Goal: Obtain resource: Obtain resource

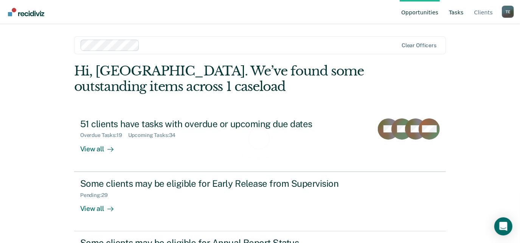
click at [458, 9] on link "Tasks" at bounding box center [456, 12] width 18 height 24
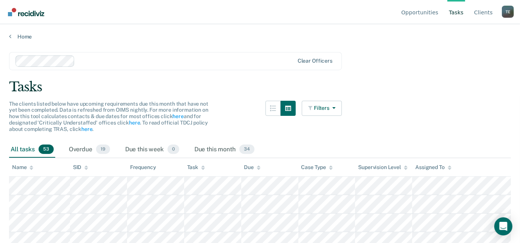
click at [102, 141] on div "The clients listed below have upcoming requirements due this month that have no…" at bounding box center [175, 121] width 333 height 41
click at [91, 148] on div "Overdue 19" at bounding box center [89, 150] width 44 height 17
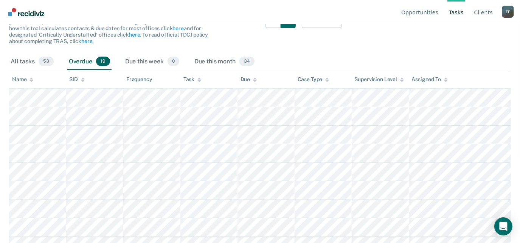
scroll to position [29, 0]
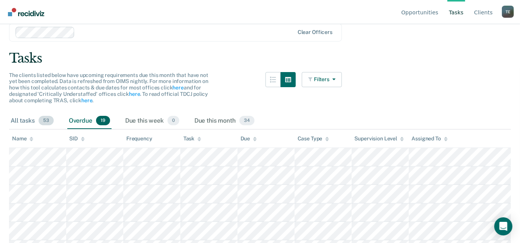
click at [39, 117] on div "All tasks 53" at bounding box center [32, 121] width 46 height 17
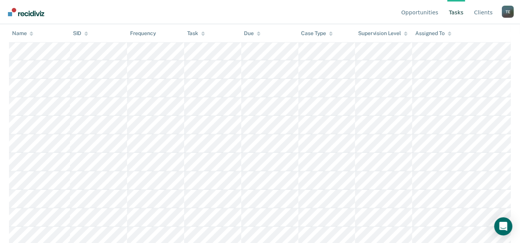
scroll to position [31, 0]
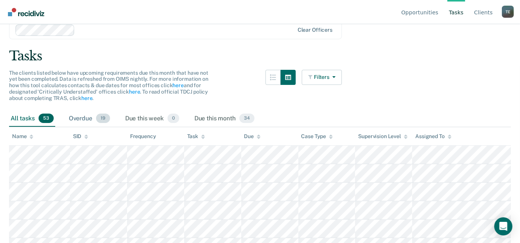
click at [83, 119] on div "Overdue 19" at bounding box center [89, 119] width 44 height 17
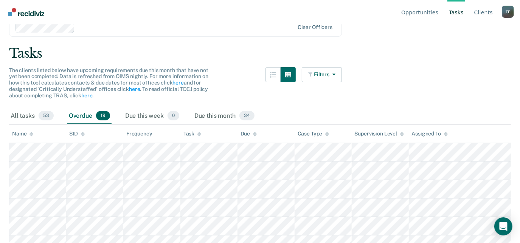
scroll to position [26, 0]
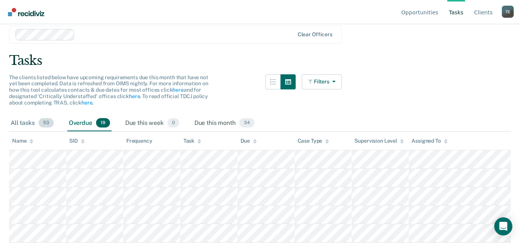
click at [25, 116] on div "All tasks 53" at bounding box center [32, 123] width 46 height 17
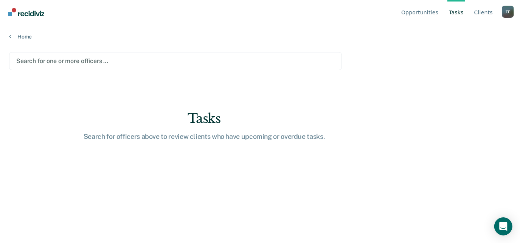
scroll to position [0, 0]
click at [459, 14] on link "Tasks" at bounding box center [461, 12] width 18 height 24
click at [492, 11] on link "Client s" at bounding box center [489, 12] width 22 height 24
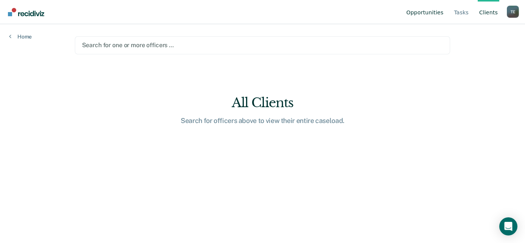
click at [416, 18] on link "Opportunities" at bounding box center [425, 12] width 40 height 24
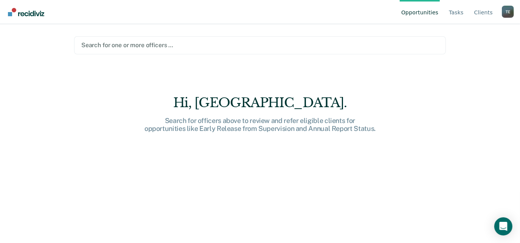
click at [19, 17] on link "Go to Recidiviz Home" at bounding box center [26, 12] width 40 height 24
click at [461, 20] on link "Tasks" at bounding box center [456, 12] width 18 height 24
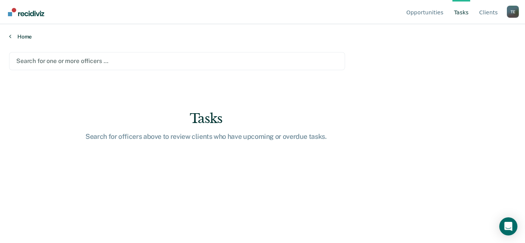
click at [14, 34] on link "Home" at bounding box center [262, 36] width 507 height 7
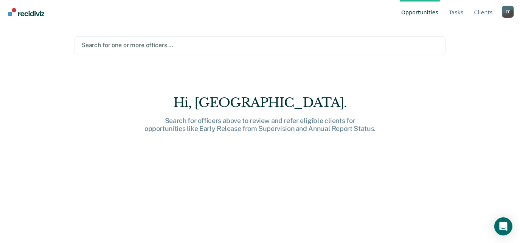
click at [14, 33] on div "Opportunities Tasks Client s Tyqaisha Eatmon T E Profile How it works Log Out S…" at bounding box center [260, 121] width 520 height 243
click at [465, 12] on link "Tasks" at bounding box center [456, 12] width 18 height 24
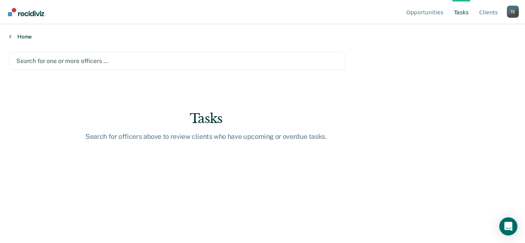
click at [21, 36] on link "Home" at bounding box center [262, 36] width 507 height 7
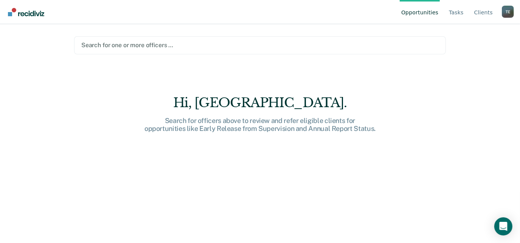
click at [15, 18] on link "Go to Recidiviz Home" at bounding box center [26, 12] width 40 height 24
click at [455, 14] on link "Tasks" at bounding box center [456, 12] width 18 height 24
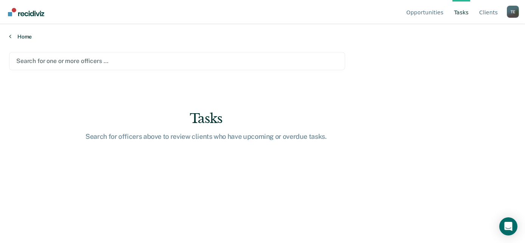
click at [10, 36] on icon at bounding box center [10, 36] width 2 height 6
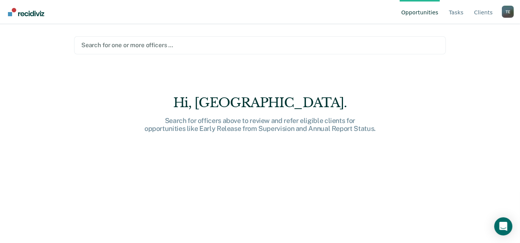
click at [19, 19] on link "Go to Recidiviz Home" at bounding box center [26, 12] width 40 height 24
click at [461, 9] on link "Tasks" at bounding box center [456, 12] width 18 height 24
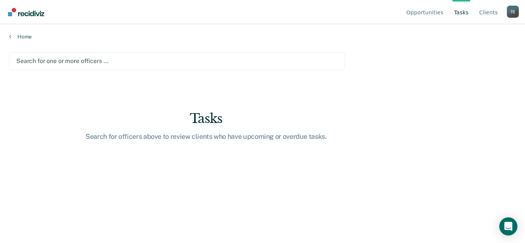
click at [445, 71] on main "Search for one or more officers … Tasks Search for officers above to review cli…" at bounding box center [262, 140] width 525 height 201
click at [460, 15] on link "Tasks" at bounding box center [461, 12] width 18 height 24
click at [28, 35] on link "Home" at bounding box center [262, 36] width 507 height 7
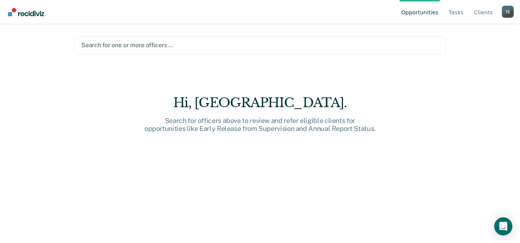
click at [27, 12] on img "Go to Recidiviz Home" at bounding box center [26, 12] width 36 height 8
click at [479, 15] on link "Client s" at bounding box center [483, 12] width 22 height 24
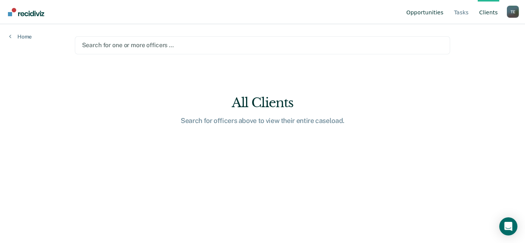
click at [418, 15] on link "Opportunities" at bounding box center [425, 12] width 40 height 24
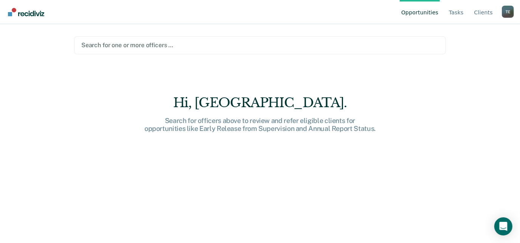
click at [23, 7] on link "Go to Recidiviz Home" at bounding box center [26, 12] width 40 height 24
click at [20, 7] on link "Go to Recidiviz Home" at bounding box center [26, 12] width 40 height 24
click at [460, 11] on link "Tasks" at bounding box center [456, 12] width 18 height 24
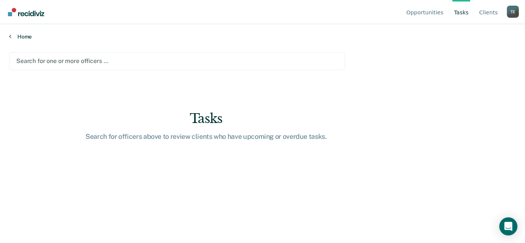
click at [23, 37] on link "Home" at bounding box center [262, 36] width 507 height 7
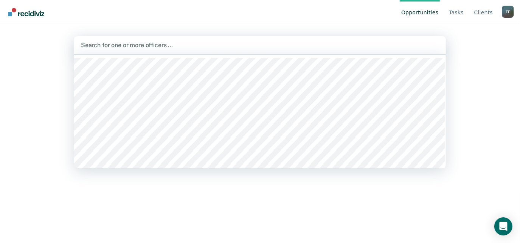
click at [122, 41] on div at bounding box center [260, 45] width 358 height 9
type input "TY"
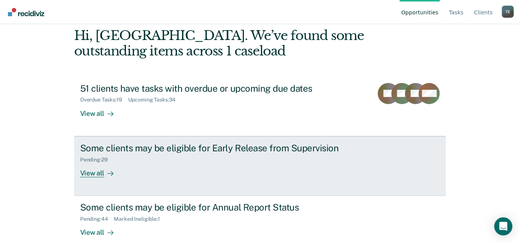
scroll to position [47, 0]
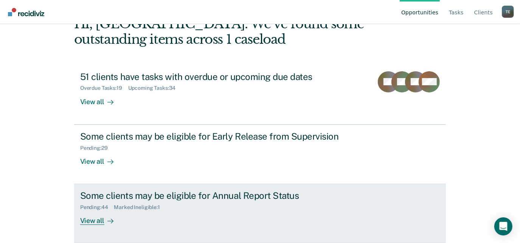
click at [127, 187] on link "Some clients may be eligible for Annual Report Status Pending : 44 Marked Ineli…" at bounding box center [259, 213] width 371 height 59
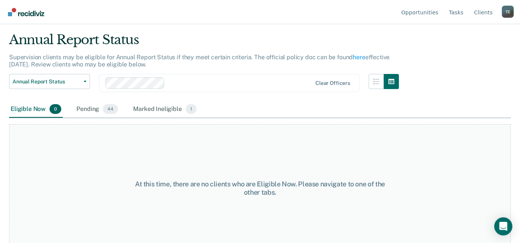
scroll to position [29, 0]
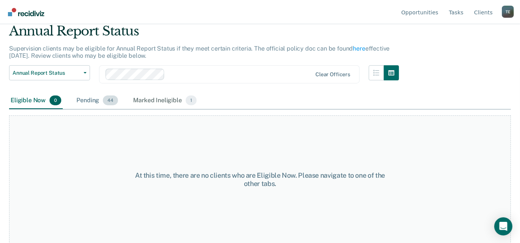
click at [96, 105] on div "Pending 44" at bounding box center [97, 101] width 45 height 17
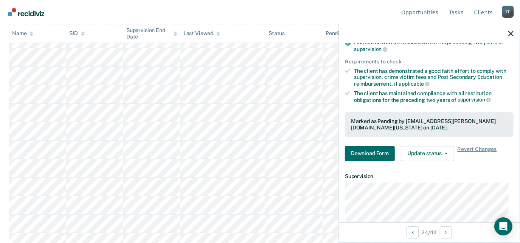
scroll to position [157, 0]
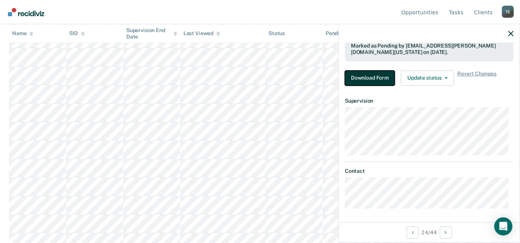
click at [357, 74] on button "Download Form" at bounding box center [370, 78] width 50 height 15
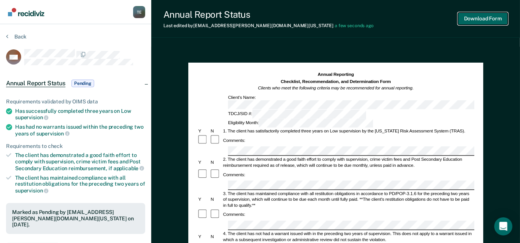
click at [497, 15] on button "Download Form" at bounding box center [483, 18] width 50 height 12
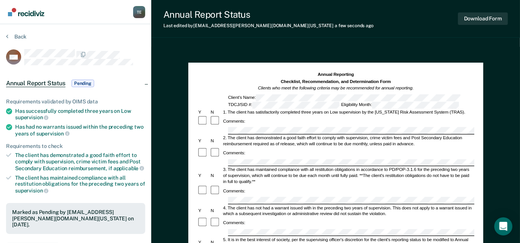
click at [434, 135] on div "2. The client has demonstrated a good faith effort to comply with supervision, …" at bounding box center [348, 141] width 252 height 12
click at [146, 80] on div "Annual Report Status Pending" at bounding box center [75, 83] width 151 height 24
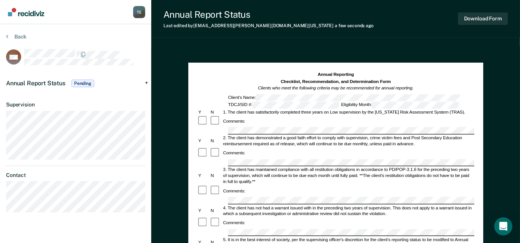
click at [146, 80] on div "Annual Report Status Pending" at bounding box center [75, 83] width 151 height 24
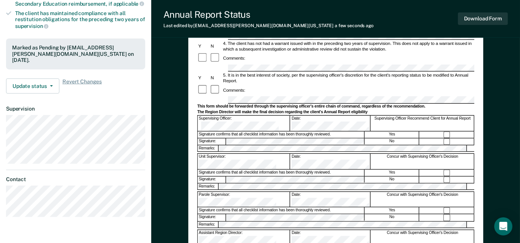
scroll to position [168, 0]
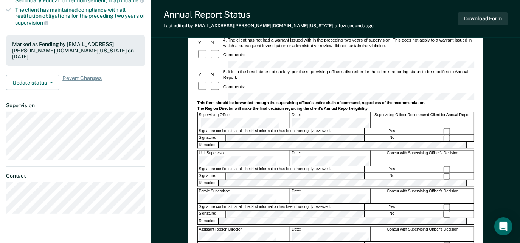
click at [221, 142] on div "Remarks:" at bounding box center [335, 145] width 277 height 7
click at [178, 158] on div "Annual Reporting Checklist, Recommendation, and Determination Form Clients who …" at bounding box center [335, 108] width 368 height 459
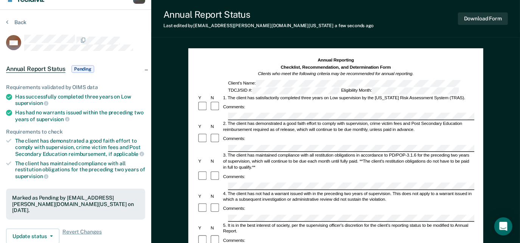
scroll to position [14, 0]
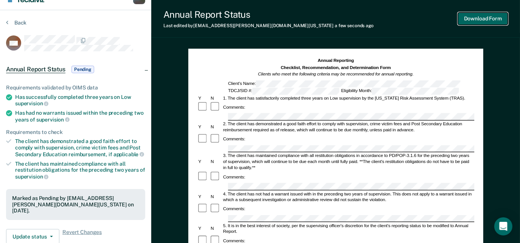
click at [488, 21] on button "Download Form" at bounding box center [483, 18] width 50 height 12
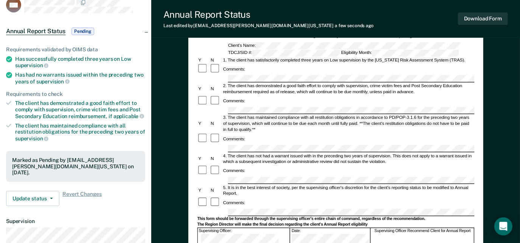
scroll to position [53, 0]
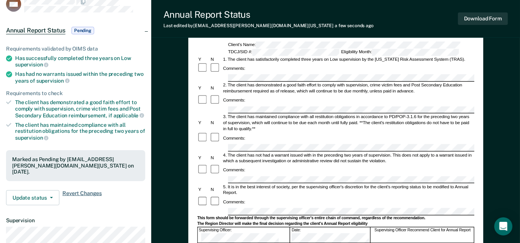
click at [82, 191] on span "Revert Changes" at bounding box center [81, 197] width 39 height 15
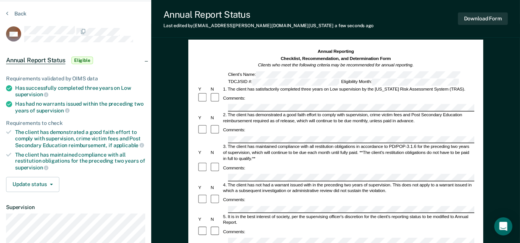
scroll to position [0, 0]
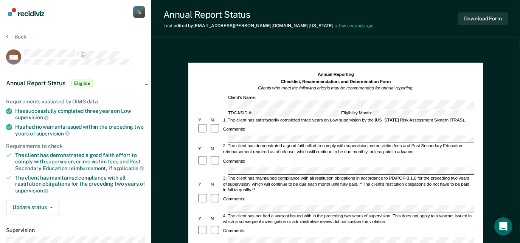
click at [472, 8] on div "Annual Report Status Last edited by Tyqaisha.Eatmon@tdcj.texas.gov a few second…" at bounding box center [335, 19] width 368 height 38
click at [474, 17] on button "Download Form" at bounding box center [483, 18] width 50 height 12
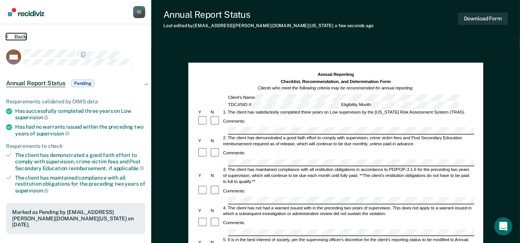
click at [18, 35] on button "Back" at bounding box center [16, 36] width 20 height 7
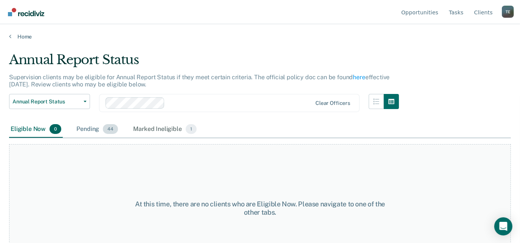
click at [108, 133] on span "44" at bounding box center [110, 129] width 15 height 10
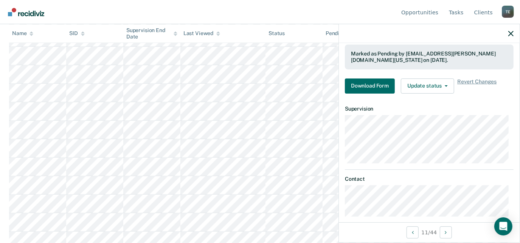
scroll to position [157, 0]
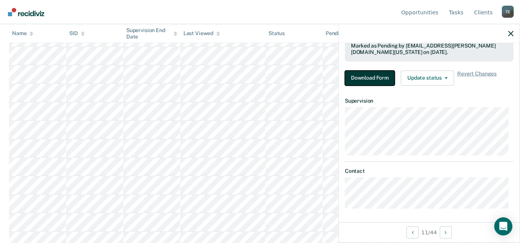
click at [382, 80] on button "Download Form" at bounding box center [370, 78] width 50 height 15
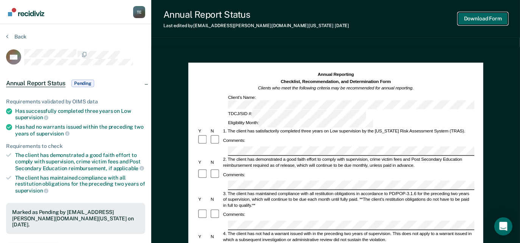
click at [481, 22] on button "Download Form" at bounding box center [483, 18] width 50 height 12
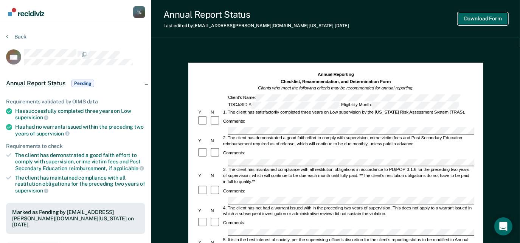
click at [463, 22] on button "Download Form" at bounding box center [483, 18] width 50 height 12
click at [397, 46] on div "Annual Report Status Last edited by Tyqaisha.Eatmon@tdcj.texas.gov 16 days ago …" at bounding box center [335, 235] width 368 height 471
click at [16, 37] on button "Back" at bounding box center [16, 36] width 20 height 7
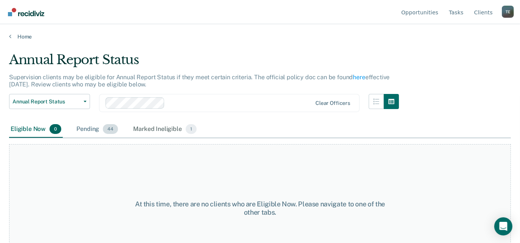
click at [94, 132] on div "Pending 44" at bounding box center [97, 129] width 45 height 17
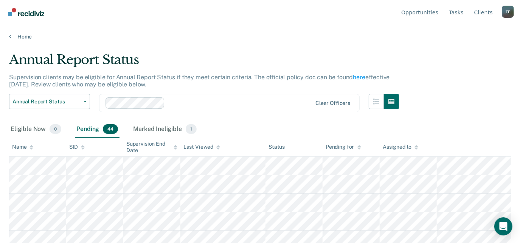
click at [131, 50] on main "Annual Report Status Supervision clients may be eligible for Annual Report Stat…" at bounding box center [260, 140] width 520 height 201
click at [139, 125] on div "Marked Ineligible 1" at bounding box center [165, 129] width 67 height 17
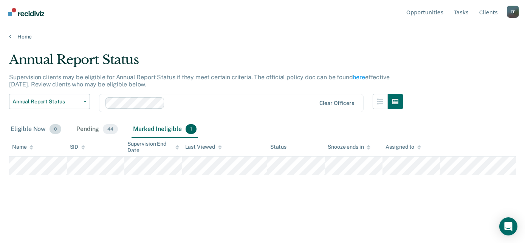
click at [36, 130] on div "Eligible Now 0" at bounding box center [36, 129] width 54 height 17
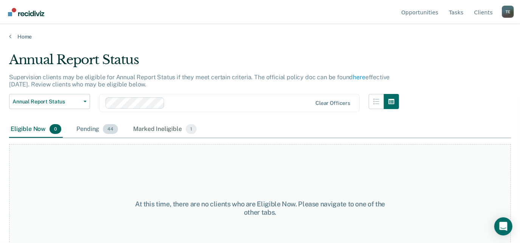
click at [86, 132] on div "Pending 44" at bounding box center [97, 129] width 45 height 17
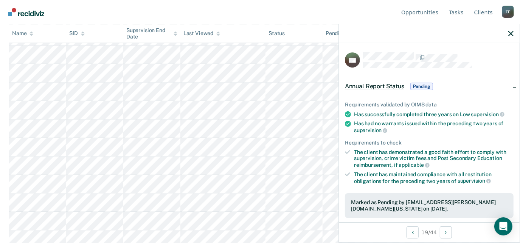
scroll to position [539, 0]
click at [512, 35] on icon "button" at bounding box center [510, 33] width 5 height 5
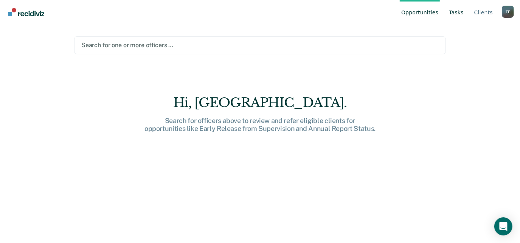
click at [452, 10] on link "Tasks" at bounding box center [456, 12] width 18 height 24
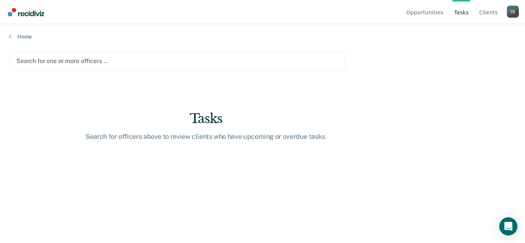
click at [27, 39] on link "Home" at bounding box center [262, 36] width 507 height 7
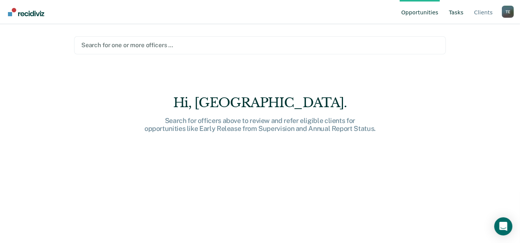
click at [464, 11] on link "Tasks" at bounding box center [456, 12] width 18 height 24
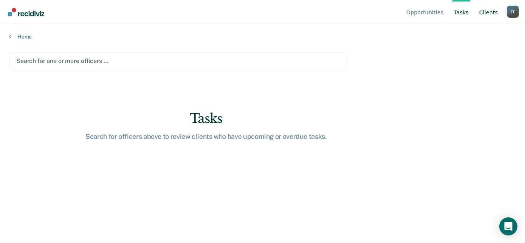
click at [489, 18] on link "Client s" at bounding box center [489, 12] width 22 height 24
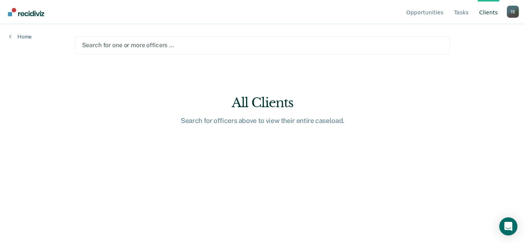
click at [512, 17] on div "T E" at bounding box center [513, 12] width 12 height 12
click at [470, 32] on link "Profile" at bounding box center [482, 35] width 49 height 6
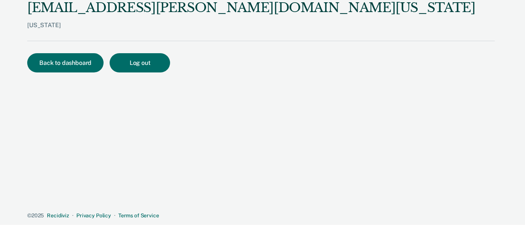
click at [68, 70] on button "Back to dashboard" at bounding box center [65, 62] width 76 height 19
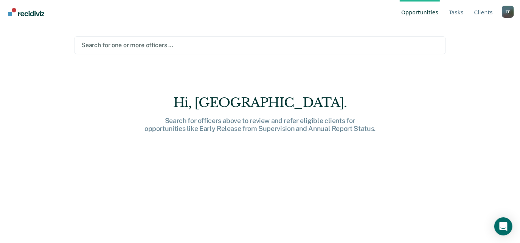
click at [171, 41] on div at bounding box center [259, 45] width 357 height 9
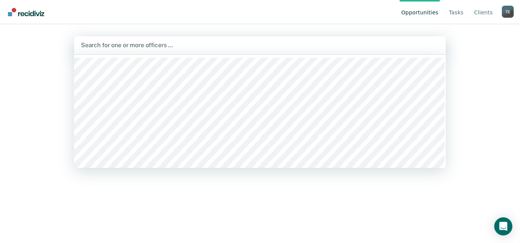
click at [163, 36] on main "1212 results available. Use Up and Down to choose options, press Enter to selec…" at bounding box center [260, 124] width 390 height 201
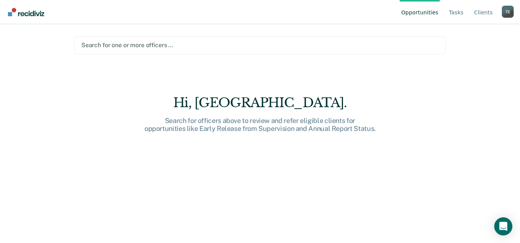
click at [42, 8] on img "Go to Recidiviz Home" at bounding box center [26, 12] width 36 height 8
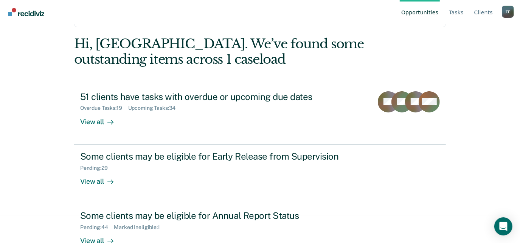
scroll to position [47, 0]
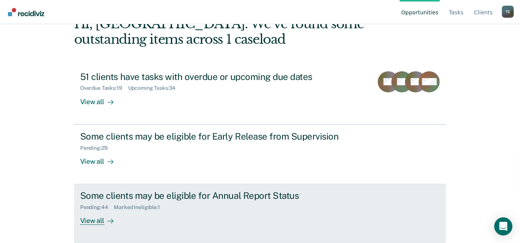
click at [207, 203] on div "Pending : 44 Marked Ineligible : 1" at bounding box center [212, 205] width 265 height 9
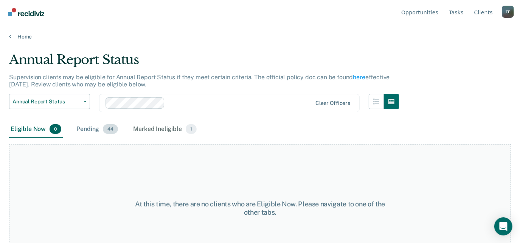
click at [101, 122] on div "Pending 44" at bounding box center [97, 129] width 45 height 17
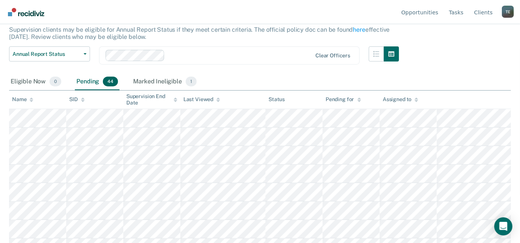
scroll to position [46, 0]
click at [153, 87] on div "Marked Ineligible 1" at bounding box center [165, 83] width 67 height 17
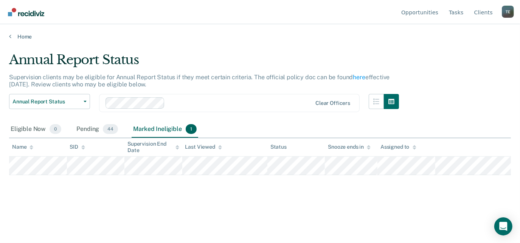
scroll to position [0, 0]
click at [153, 87] on div "Supervision clients may be eligible for Annual Report Status if they meet certa…" at bounding box center [206, 84] width 394 height 20
click at [18, 122] on div "Eligible Now 0" at bounding box center [36, 129] width 54 height 17
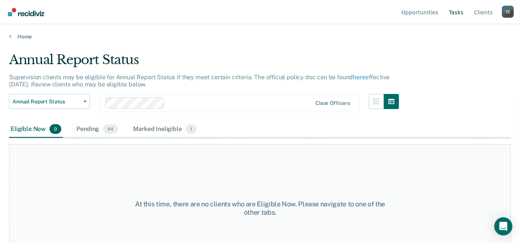
click at [453, 16] on link "Tasks" at bounding box center [456, 12] width 18 height 24
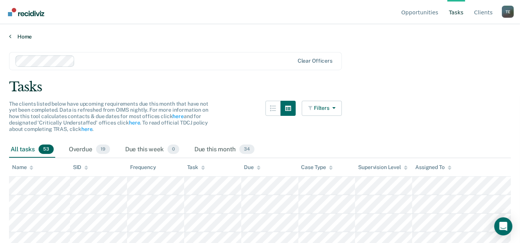
click at [20, 36] on link "Home" at bounding box center [259, 36] width 501 height 7
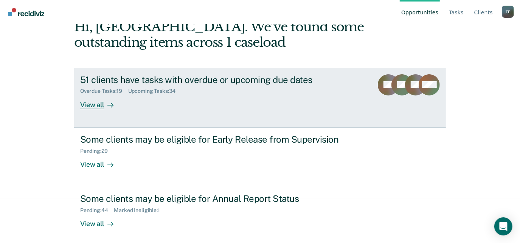
scroll to position [47, 0]
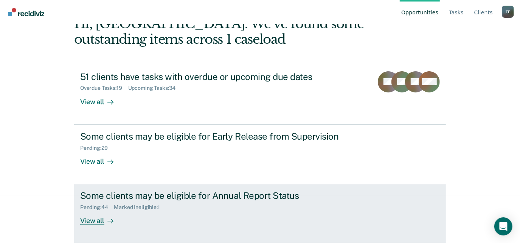
click at [204, 206] on div "Pending : 44 Marked Ineligible : 1" at bounding box center [212, 205] width 265 height 9
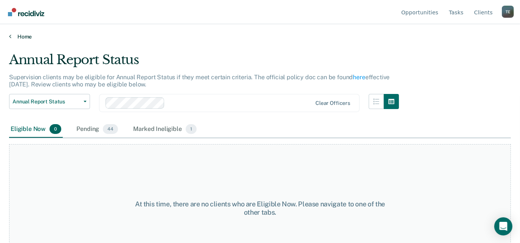
click at [18, 35] on link "Home" at bounding box center [259, 36] width 501 height 7
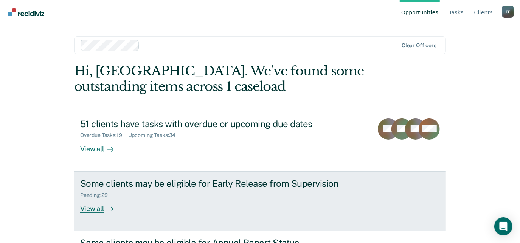
click at [163, 202] on div "Some clients may be eligible for Early Release from Supervision Pending : 29 Vi…" at bounding box center [221, 195] width 283 height 35
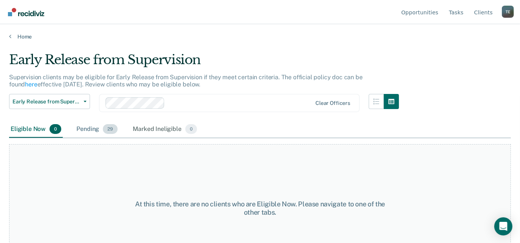
click at [93, 132] on div "Pending 29" at bounding box center [97, 129] width 44 height 17
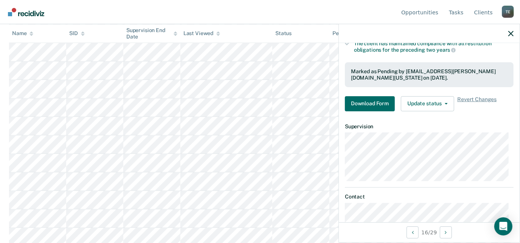
scroll to position [201, 0]
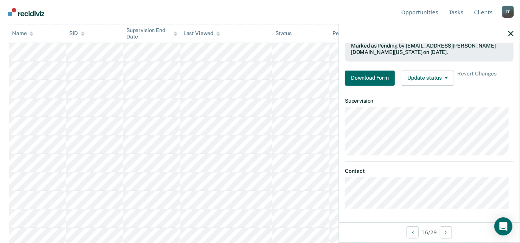
click at [510, 151] on div "TD Early Release from Supervision Pending Requirements validated by OIMS data H…" at bounding box center [429, 133] width 181 height 180
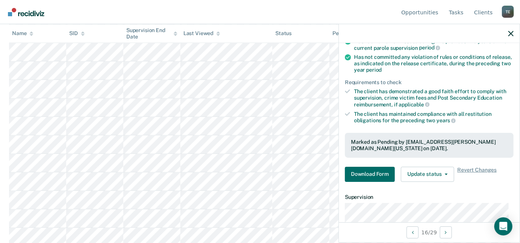
scroll to position [161, 0]
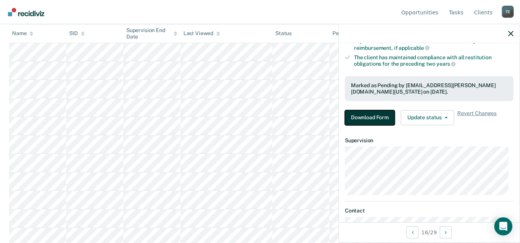
click at [367, 117] on button "Download Form" at bounding box center [370, 117] width 50 height 15
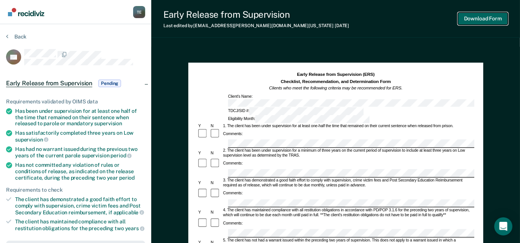
click at [495, 17] on button "Download Form" at bounding box center [483, 18] width 50 height 12
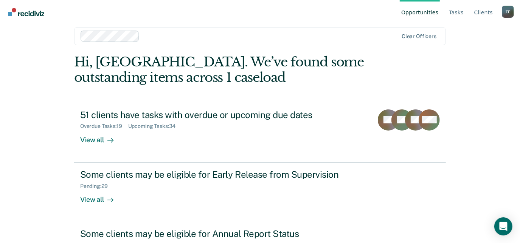
scroll to position [47, 0]
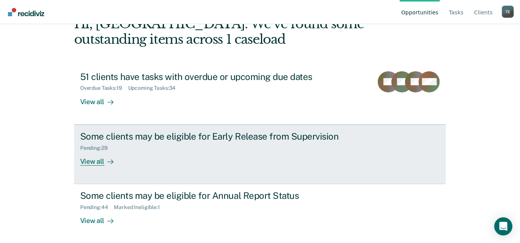
click at [117, 152] on div "View all" at bounding box center [101, 158] width 42 height 15
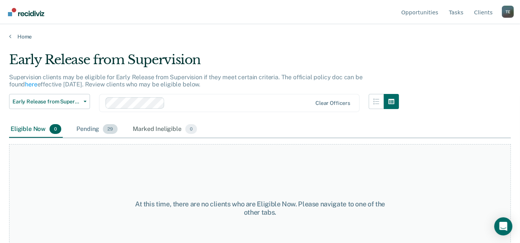
click at [111, 127] on span "29" at bounding box center [110, 129] width 15 height 10
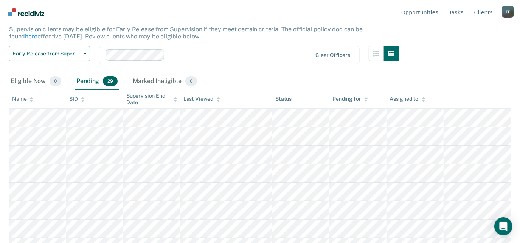
scroll to position [46, 0]
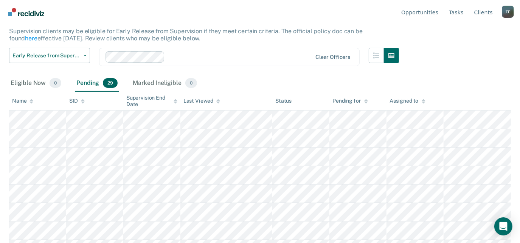
click at [39, 15] on img "Go to Recidiviz Home" at bounding box center [26, 12] width 36 height 8
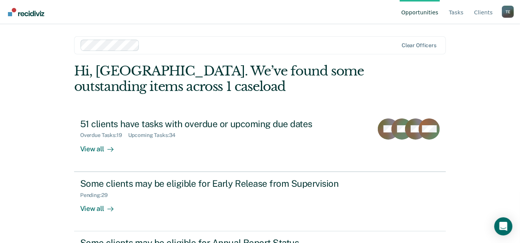
scroll to position [47, 0]
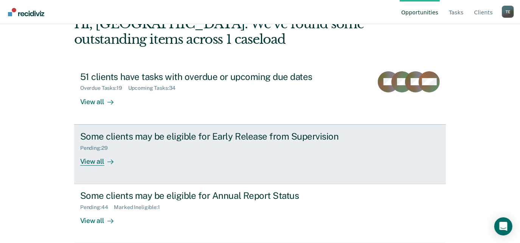
click at [221, 153] on div "Some clients may be eligible for Early Release from Supervision Pending : 29 Vi…" at bounding box center [221, 148] width 283 height 35
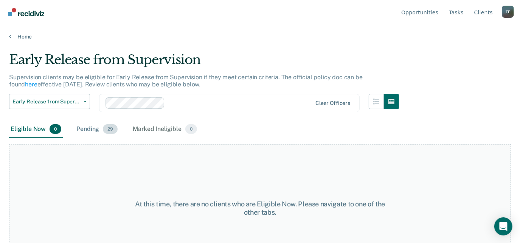
click at [115, 133] on div "Pending 29" at bounding box center [97, 129] width 44 height 17
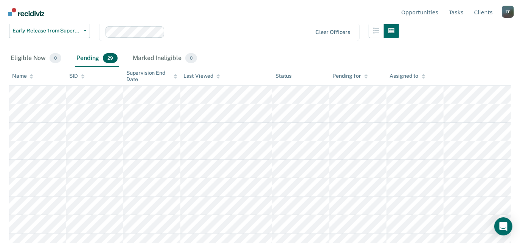
scroll to position [17, 0]
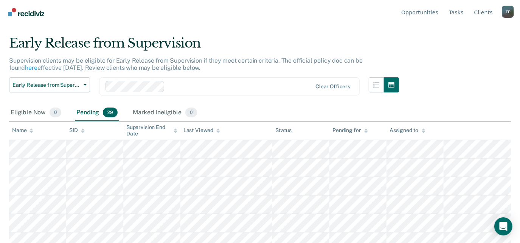
click at [22, 8] on img "Go to Recidiviz Home" at bounding box center [26, 12] width 36 height 8
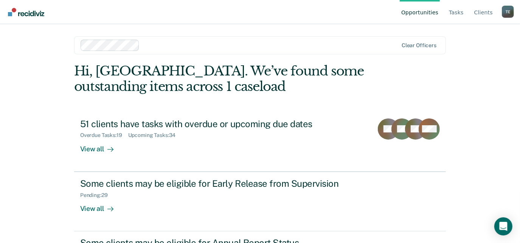
scroll to position [47, 0]
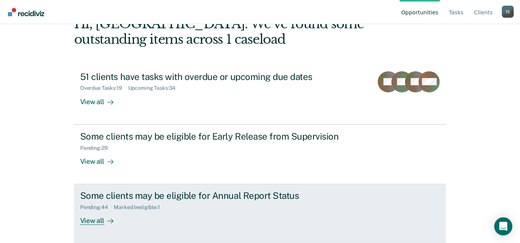
click at [208, 199] on div "Some clients may be eligible for Annual Report Status" at bounding box center [212, 195] width 265 height 11
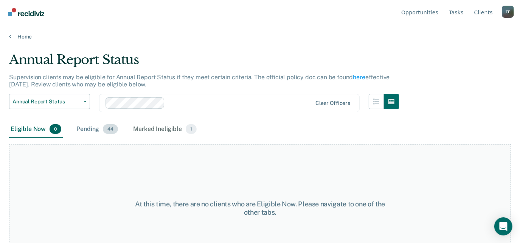
click at [83, 132] on div "Pending 44" at bounding box center [97, 129] width 45 height 17
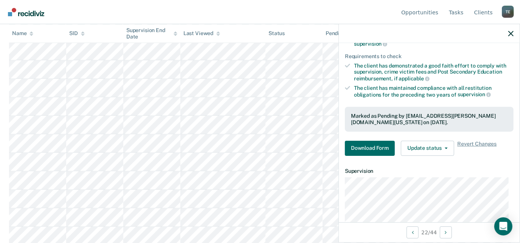
scroll to position [103, 0]
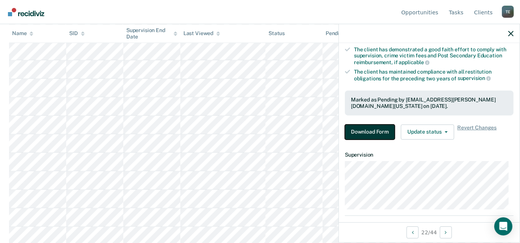
click at [375, 136] on button "Download Form" at bounding box center [370, 132] width 50 height 15
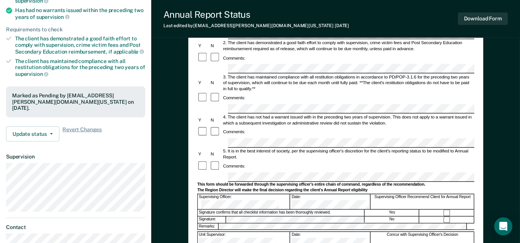
scroll to position [118, 0]
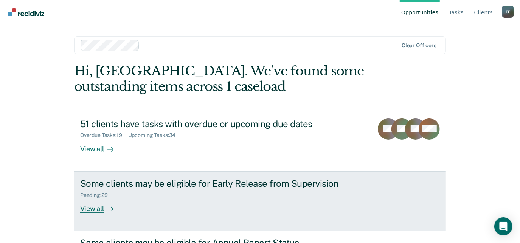
click at [131, 207] on div "Some clients may be eligible for Early Release from Supervision Pending : 29 Vi…" at bounding box center [221, 195] width 283 height 35
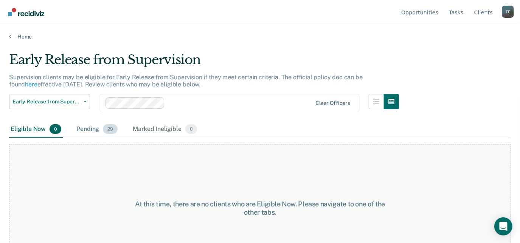
click at [105, 125] on span "29" at bounding box center [110, 129] width 15 height 10
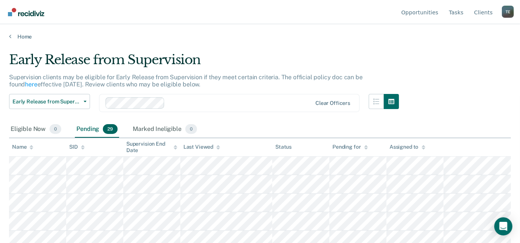
click at [97, 124] on div "Pending 29" at bounding box center [97, 129] width 44 height 17
click at [32, 15] on img "Go to Recidiviz Home" at bounding box center [26, 12] width 36 height 8
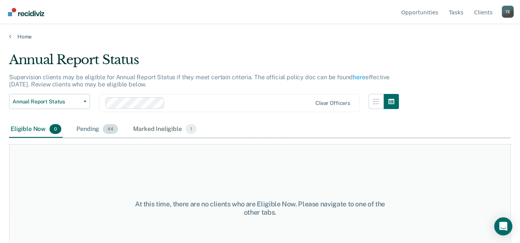
click at [108, 126] on span "44" at bounding box center [110, 129] width 15 height 10
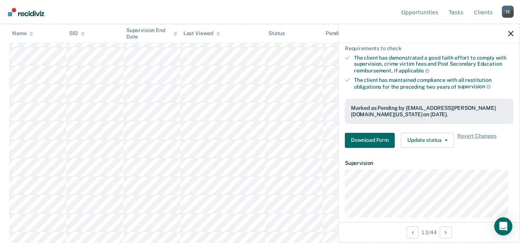
scroll to position [99, 0]
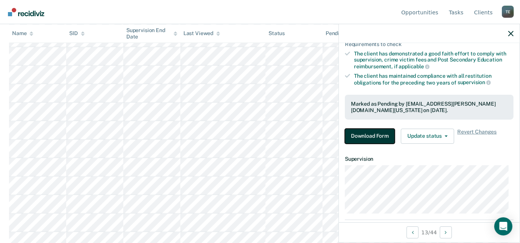
click at [375, 138] on button "Download Form" at bounding box center [370, 136] width 50 height 15
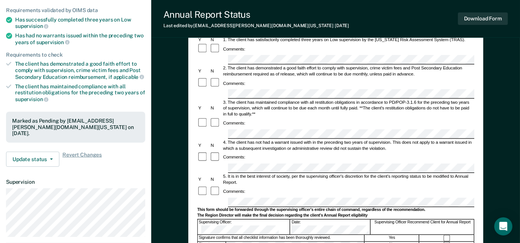
scroll to position [92, 0]
click at [97, 130] on div "Marked as Pending by [EMAIL_ADDRESS][PERSON_NAME][DOMAIN_NAME][US_STATE] on [DA…" at bounding box center [75, 127] width 127 height 19
